Goal: Task Accomplishment & Management: Use online tool/utility

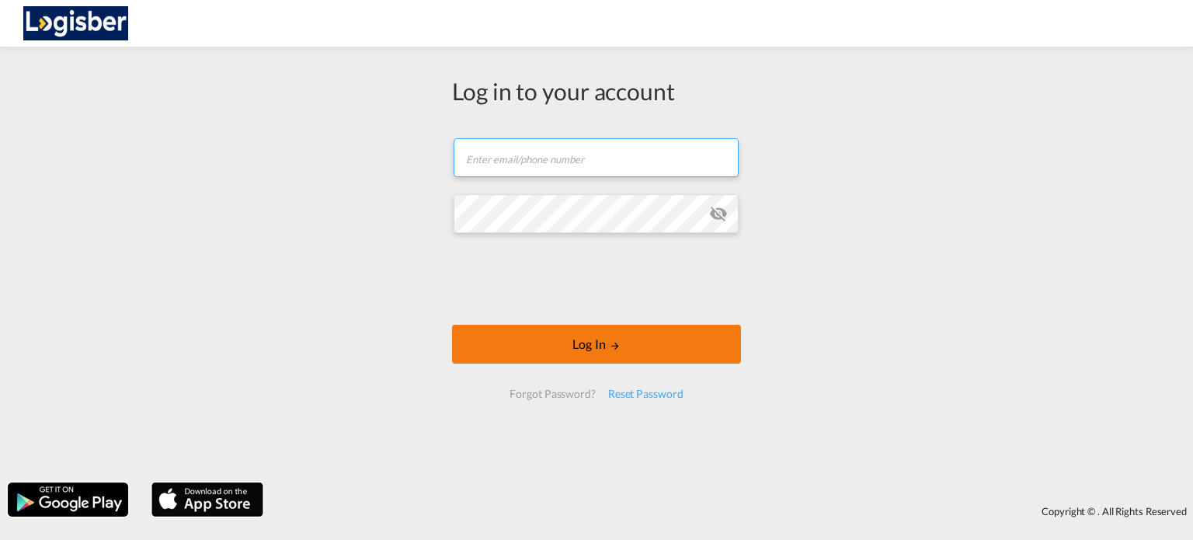
type input "[PERSON_NAME][EMAIL_ADDRESS][DOMAIN_NAME]"
click at [597, 346] on button "Log In" at bounding box center [596, 344] width 289 height 39
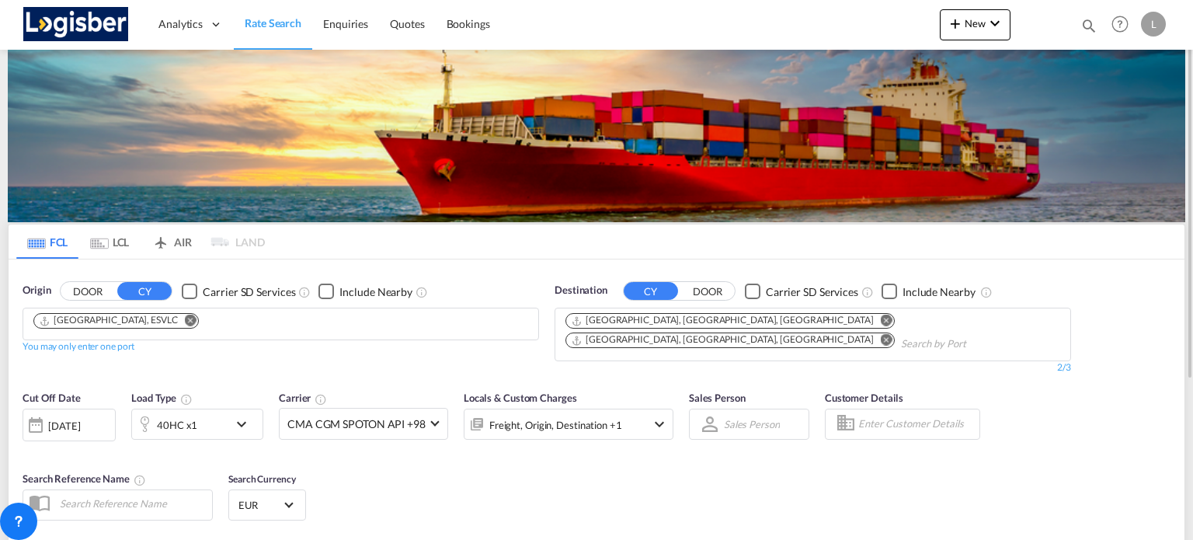
click at [185, 318] on md-icon "Remove" at bounding box center [191, 321] width 12 height 12
click at [881, 322] on md-icon "Remove" at bounding box center [887, 321] width 12 height 12
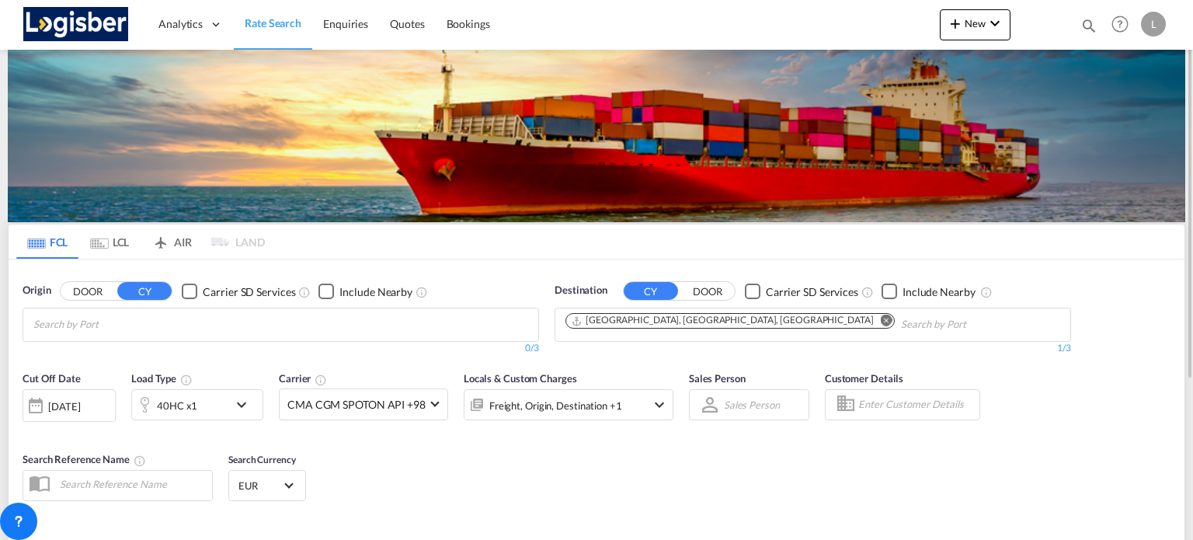
click at [131, 329] on input "Chips input." at bounding box center [107, 324] width 148 height 25
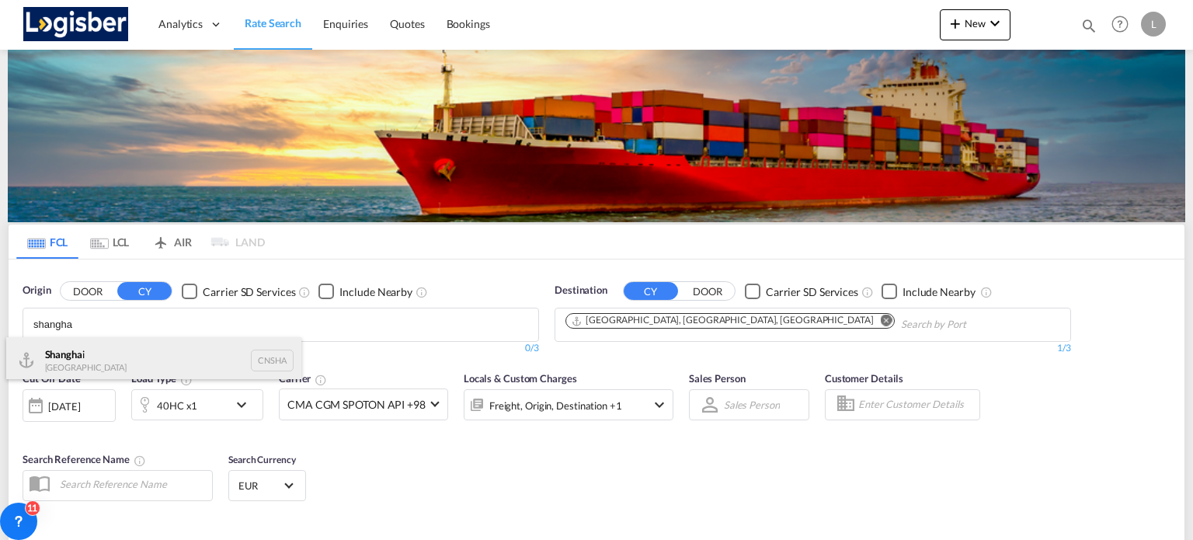
type input "shangha"
click at [103, 350] on div "Shangha i [GEOGRAPHIC_DATA] CNSHA" at bounding box center [153, 360] width 295 height 47
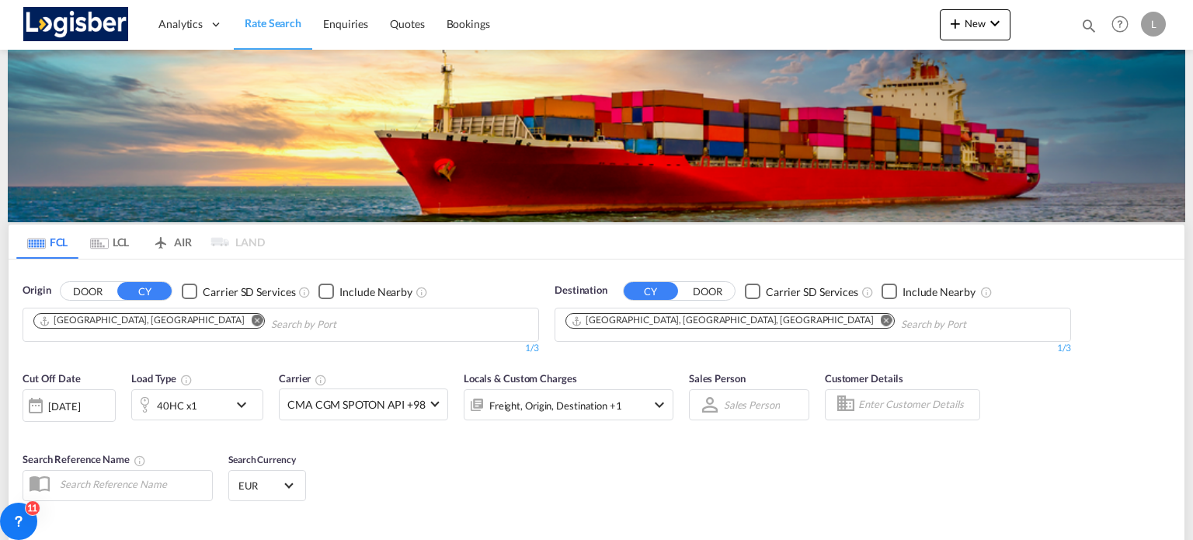
click at [881, 317] on md-icon "Remove" at bounding box center [887, 321] width 12 height 12
click at [696, 292] on button "DOOR" at bounding box center [707, 292] width 54 height 18
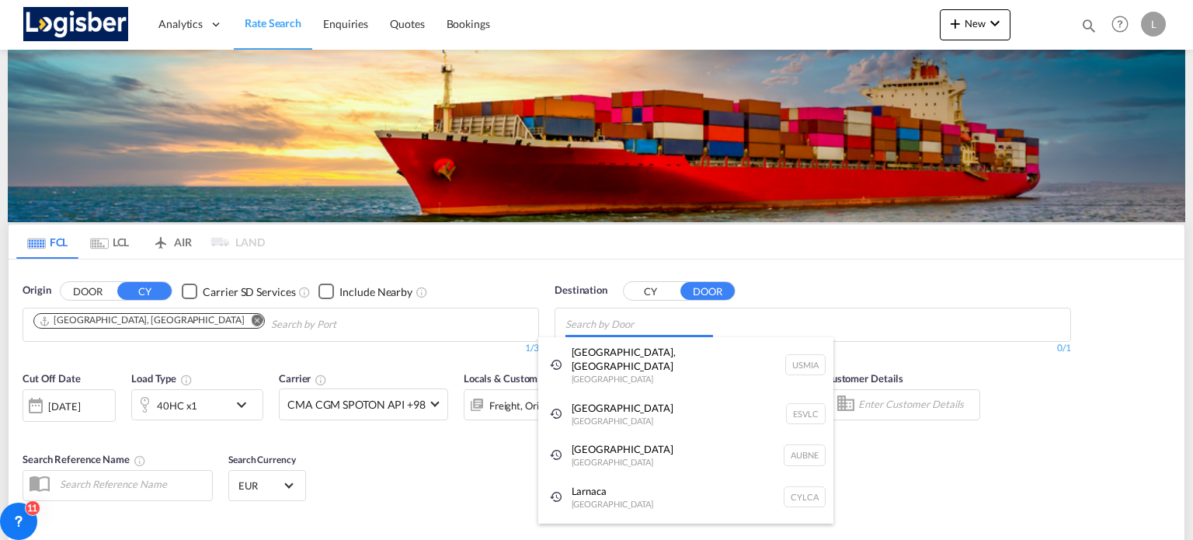
click at [648, 326] on body "Analytics Dashboard Rate Search Enquiries Quotes Bookings" at bounding box center [596, 270] width 1193 height 540
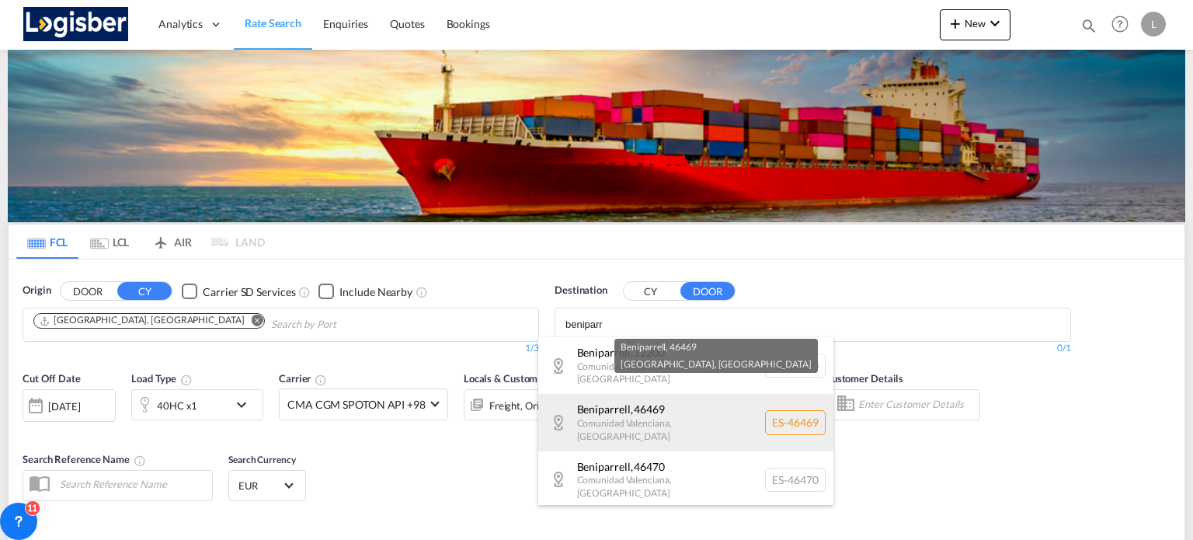
type input "beniparr"
click at [659, 399] on div "Beniparrell , 46469 [GEOGRAPHIC_DATA] , [GEOGRAPHIC_DATA] ES-46469" at bounding box center [685, 422] width 295 height 57
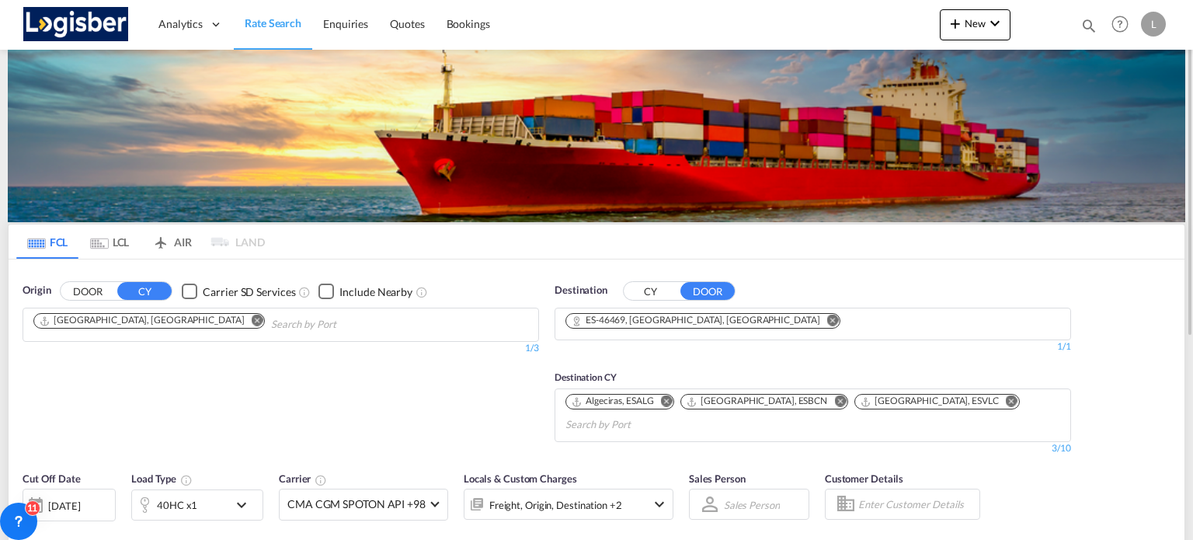
scroll to position [155, 0]
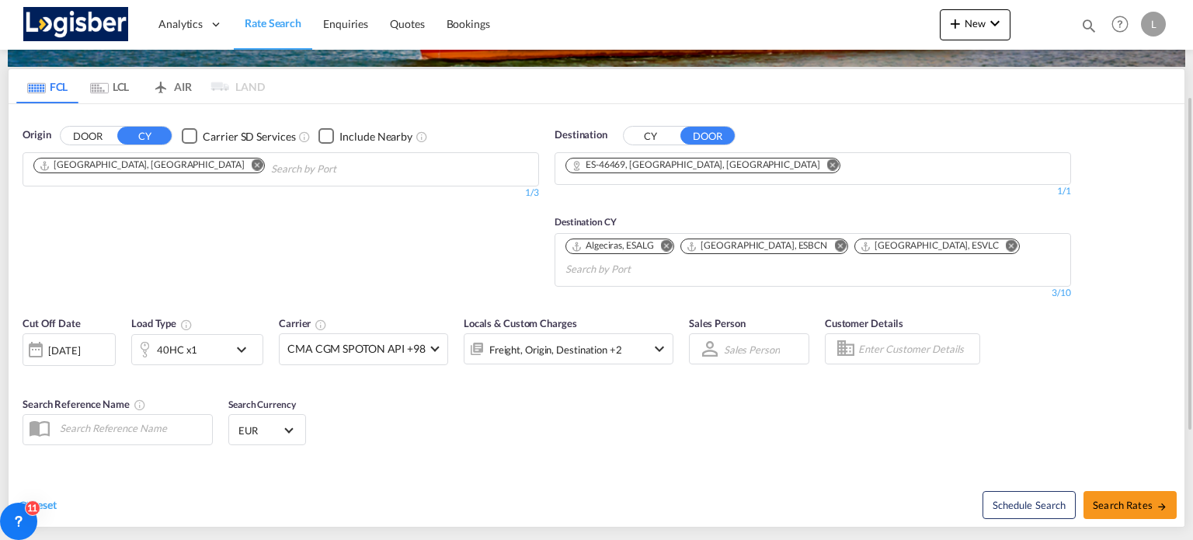
click at [242, 343] on md-icon "icon-chevron-down" at bounding box center [245, 349] width 26 height 19
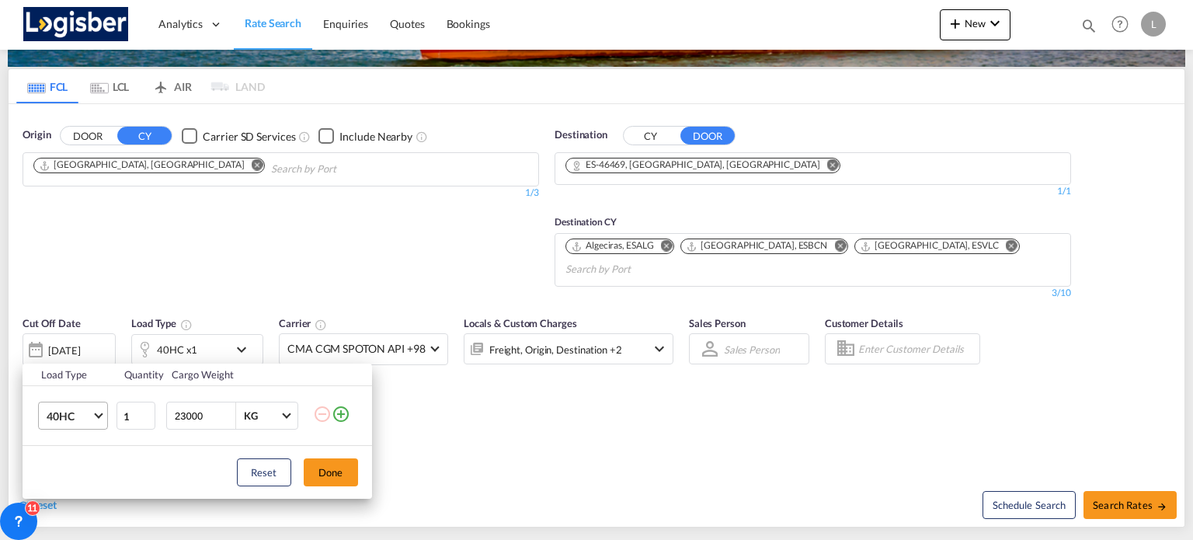
click at [103, 413] on span "Choose: \a40HC" at bounding box center [98, 414] width 9 height 9
click at [88, 410] on md-option "40HR" at bounding box center [86, 410] width 106 height 37
click at [225, 416] on input "23001" at bounding box center [204, 415] width 62 height 26
click at [225, 416] on input "23002" at bounding box center [204, 415] width 62 height 26
click at [225, 416] on input "23003" at bounding box center [204, 415] width 62 height 26
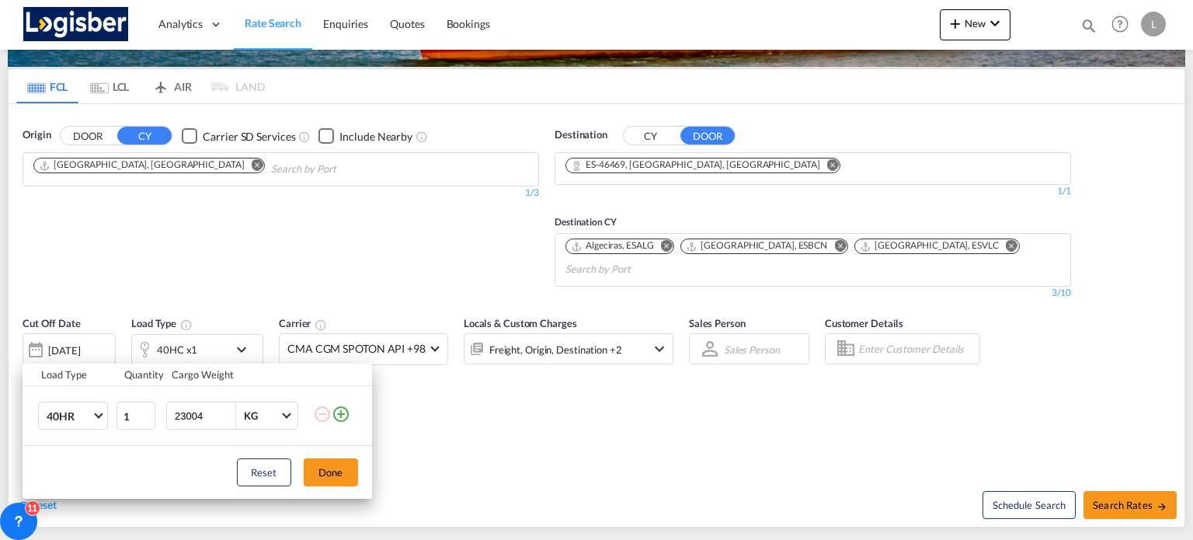
click at [227, 410] on input "23004" at bounding box center [204, 415] width 62 height 26
drag, startPoint x: 204, startPoint y: 412, endPoint x: 169, endPoint y: 412, distance: 34.2
click at [169, 412] on div "23004 KG KG" at bounding box center [232, 416] width 132 height 28
type input "18000"
click at [329, 475] on button "Done" at bounding box center [331, 472] width 54 height 28
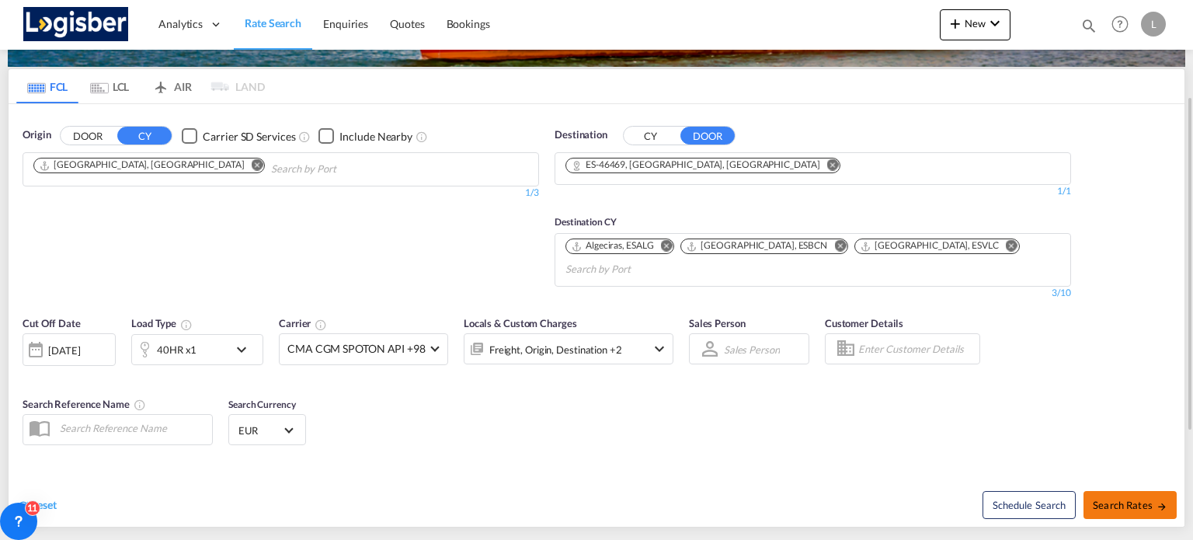
click at [1150, 503] on span "Search Rates" at bounding box center [1130, 505] width 75 height 12
type input "CNSHA to 46469 / [DATE]"
